Goal: Check status

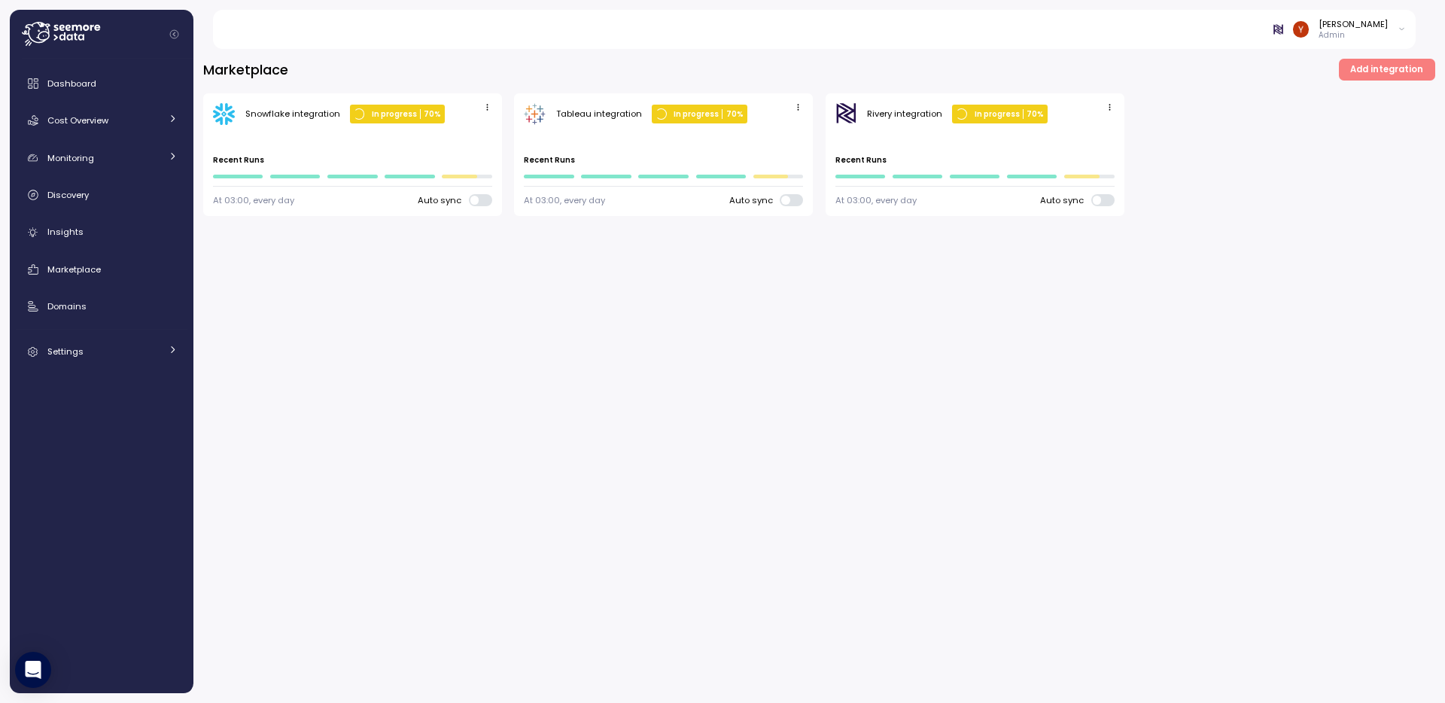
click at [1060, 418] on div "Marketplace Add integration Snowflake integration In progress 70 % Last run ago…" at bounding box center [819, 371] width 1252 height 664
click at [973, 370] on div "Marketplace Add integration Snowflake integration In progress 10 % Last run ago…" at bounding box center [819, 371] width 1252 height 664
click at [1251, 193] on div "Snowflake integration In progress 10 % Last run ago Recent Runs At 03:00, every…" at bounding box center [819, 154] width 1232 height 123
